Goal: Transaction & Acquisition: Book appointment/travel/reservation

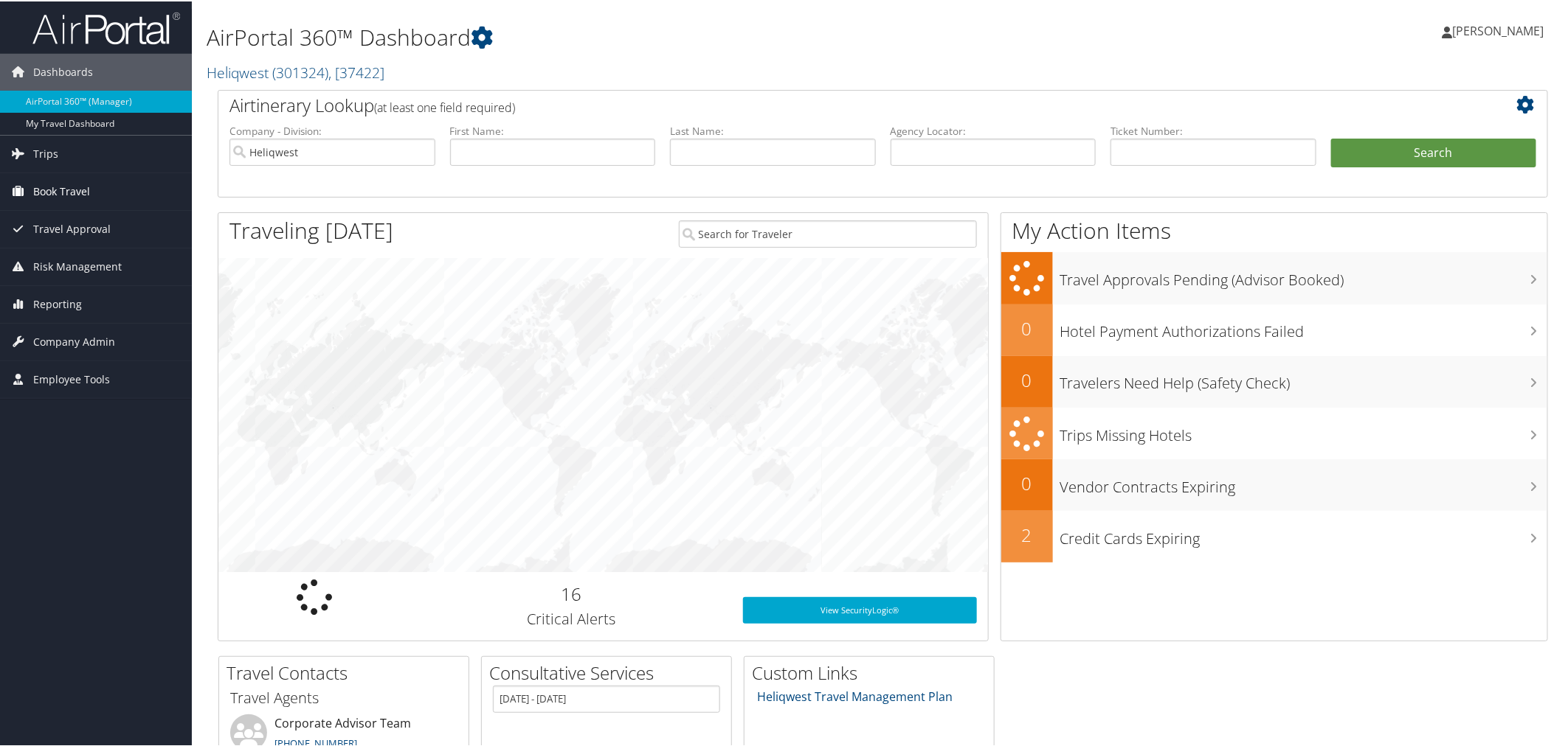
click at [68, 186] on span "Book Travel" at bounding box center [61, 190] width 57 height 37
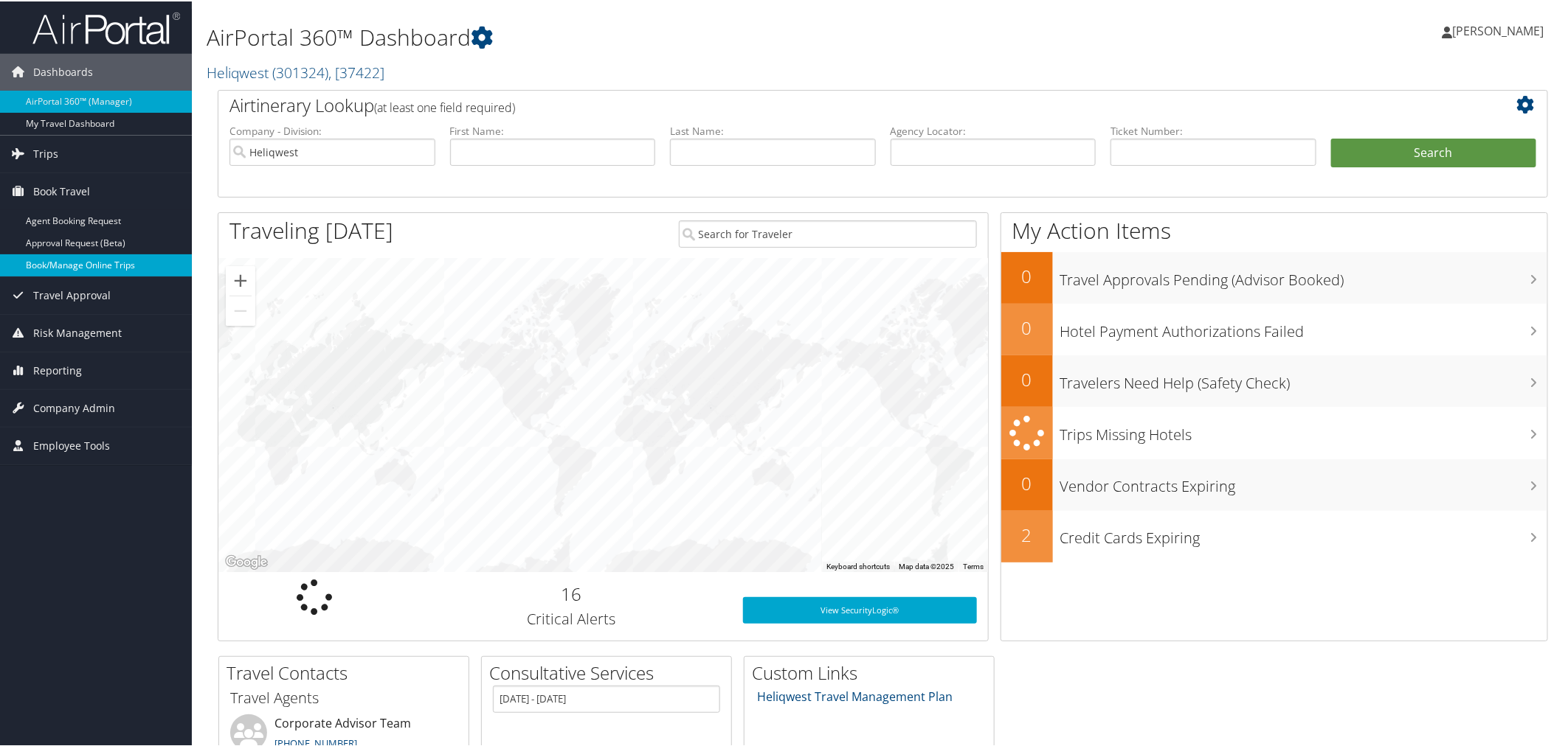
click at [68, 268] on link "Book/Manage Online Trips" at bounding box center [96, 264] width 192 height 22
